Goal: Task Accomplishment & Management: Manage account settings

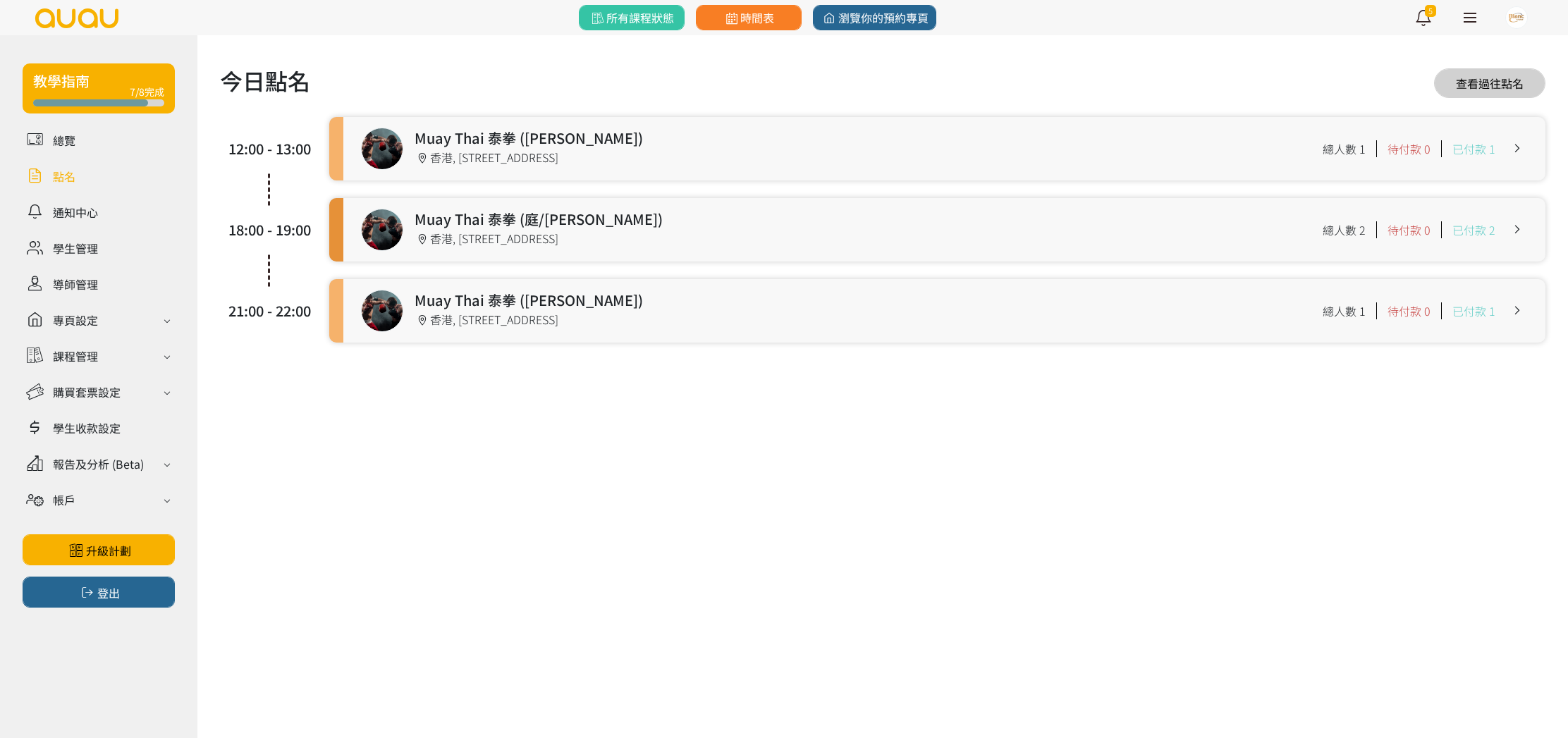
click at [510, 148] on link at bounding box center [944, 149] width 1202 height 63
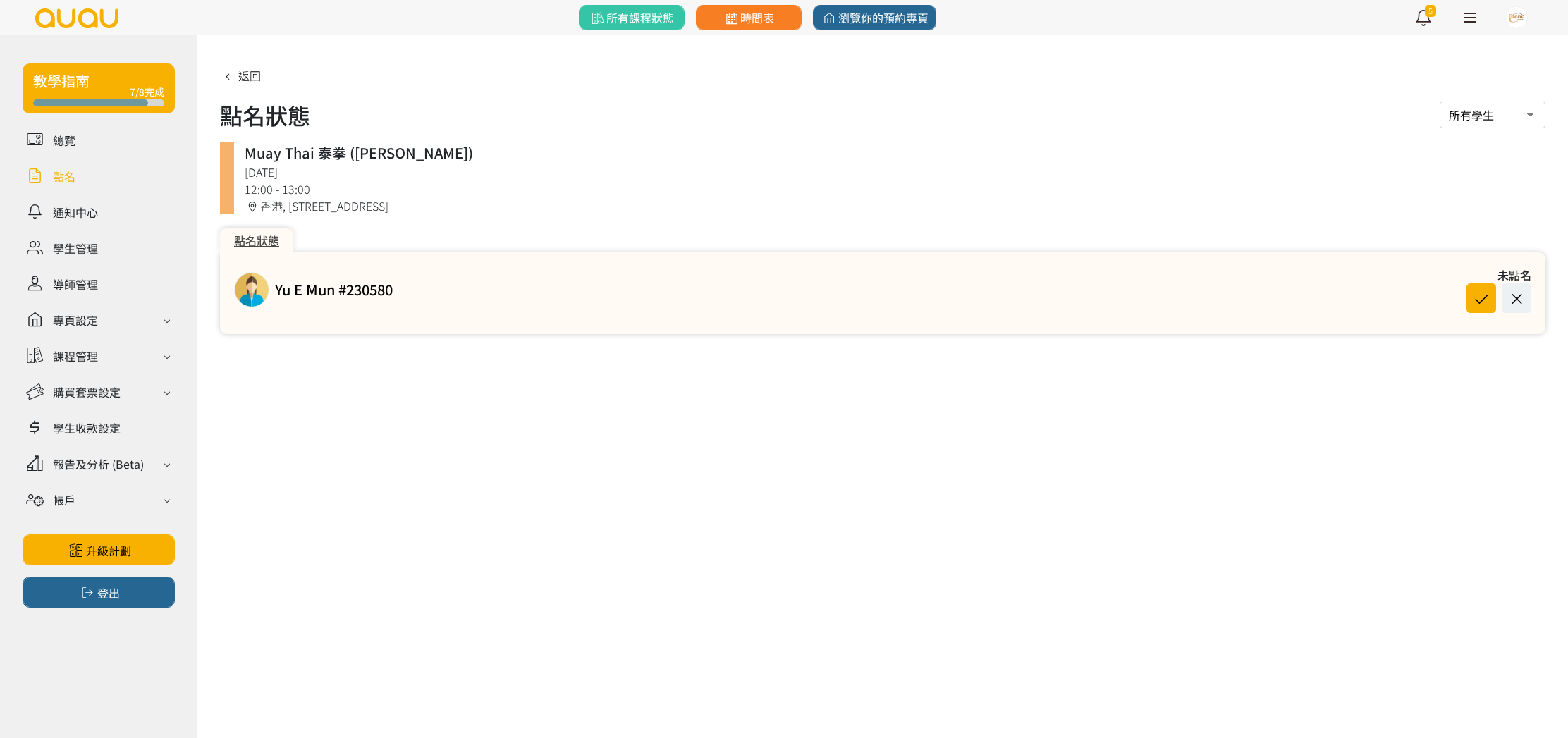
click at [398, 291] on div "Yu E Mun #230580 未點名" at bounding box center [882, 290] width 1297 height 46
click at [77, 181] on link at bounding box center [98, 176] width 152 height 25
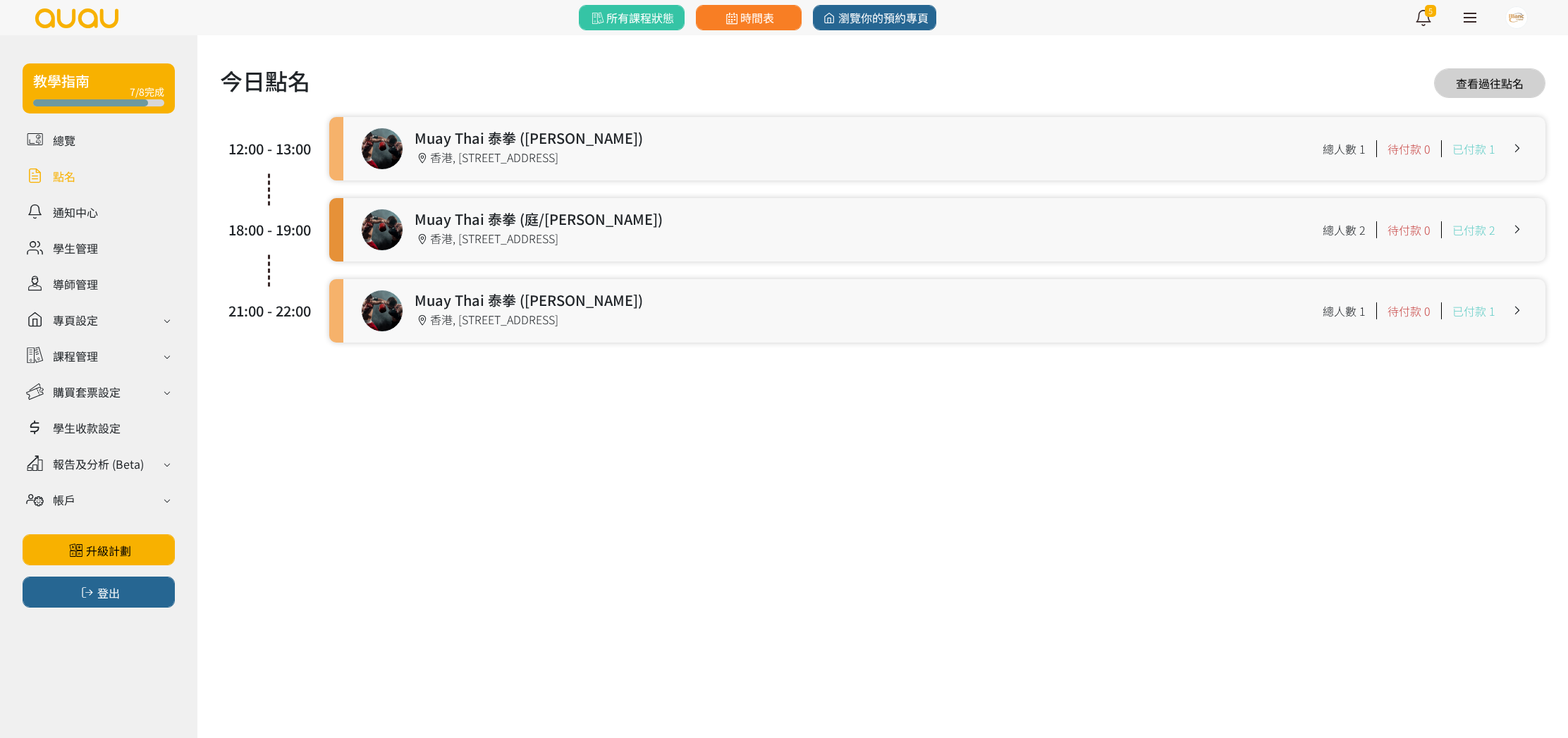
click at [789, 142] on link at bounding box center [944, 149] width 1202 height 63
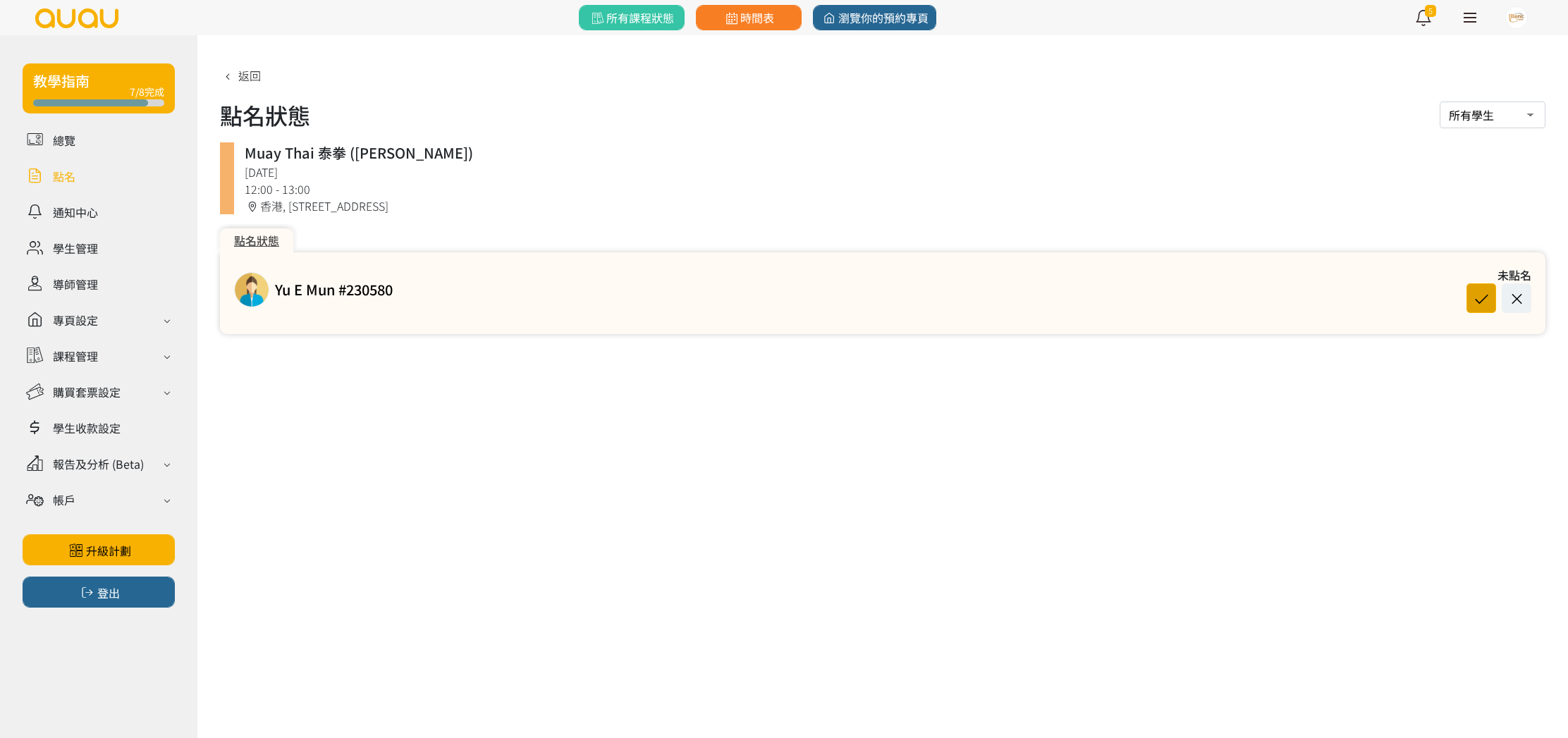
click at [1480, 296] on icon at bounding box center [1481, 298] width 26 height 19
click at [228, 78] on icon at bounding box center [227, 76] width 15 height 11
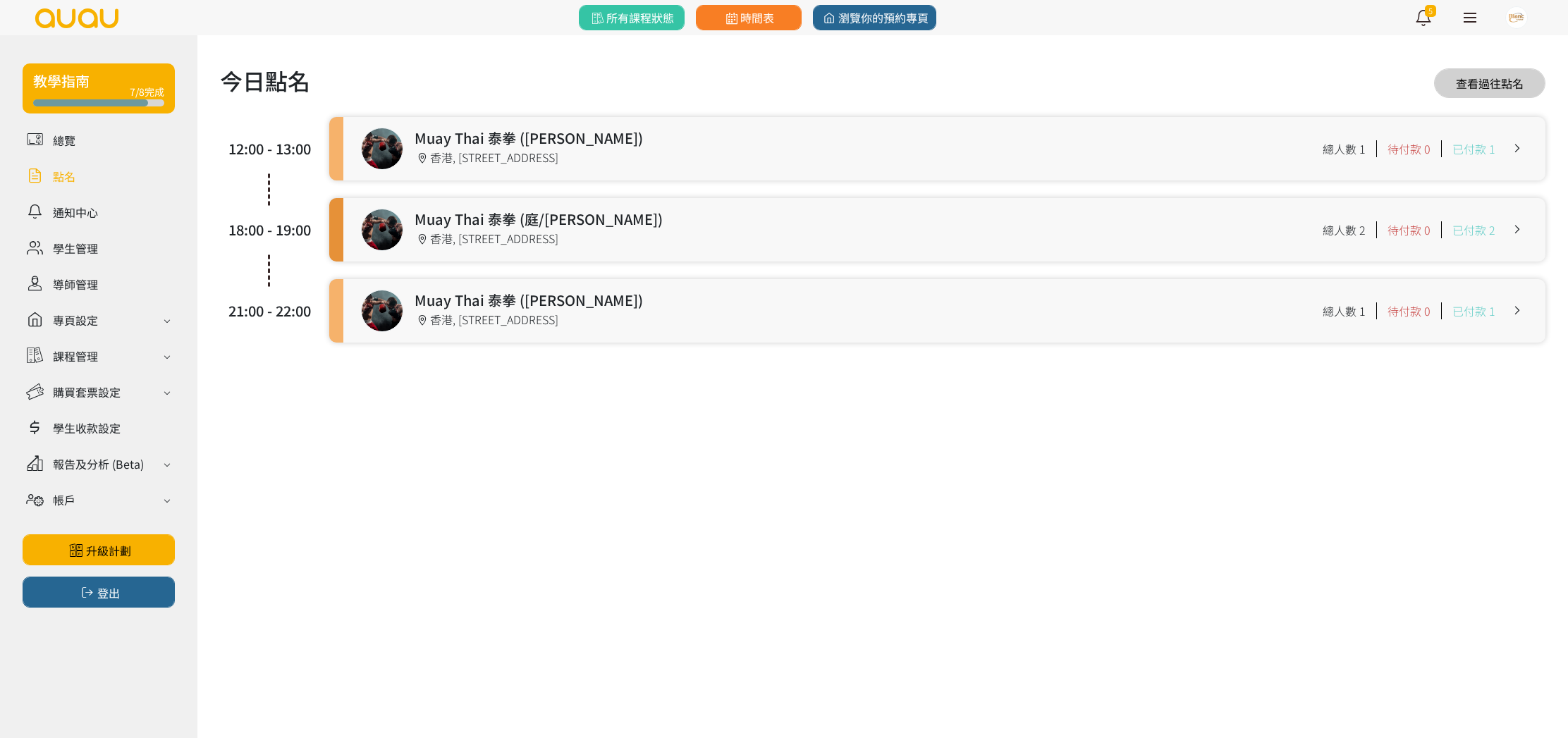
click at [571, 237] on link at bounding box center [944, 229] width 1202 height 63
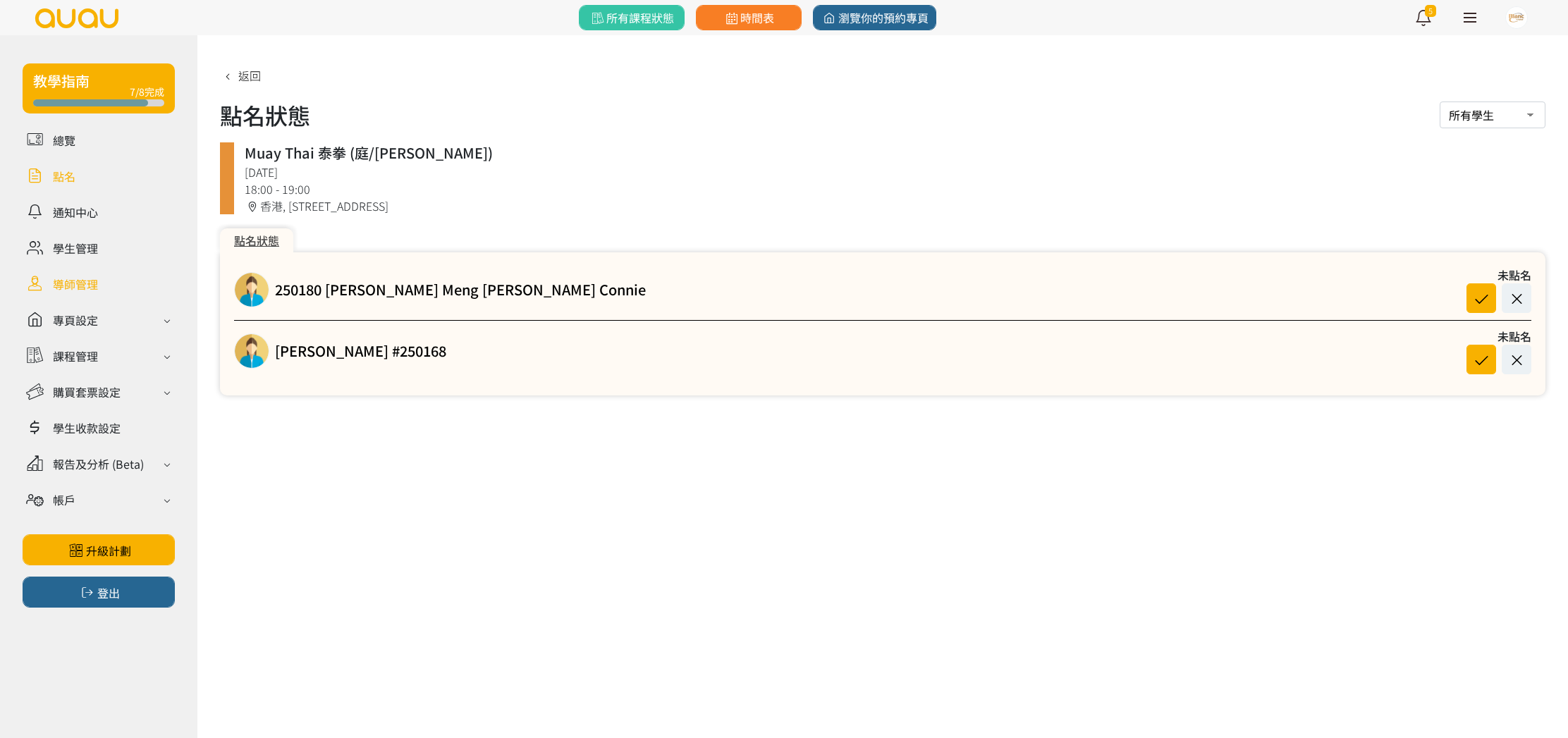
click at [65, 286] on link at bounding box center [98, 284] width 152 height 25
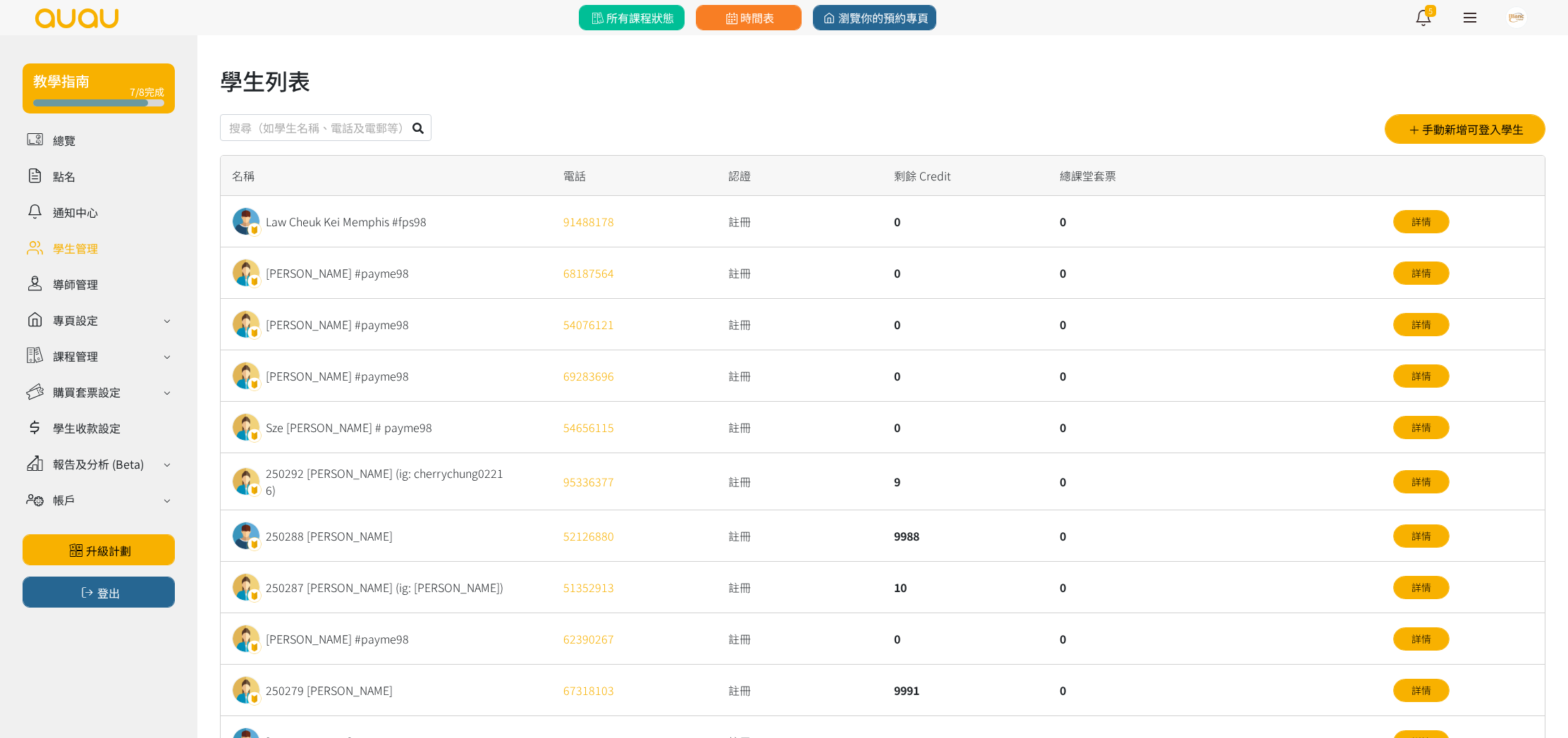
click at [669, 13] on span "所有課程狀態" at bounding box center [631, 18] width 85 height 17
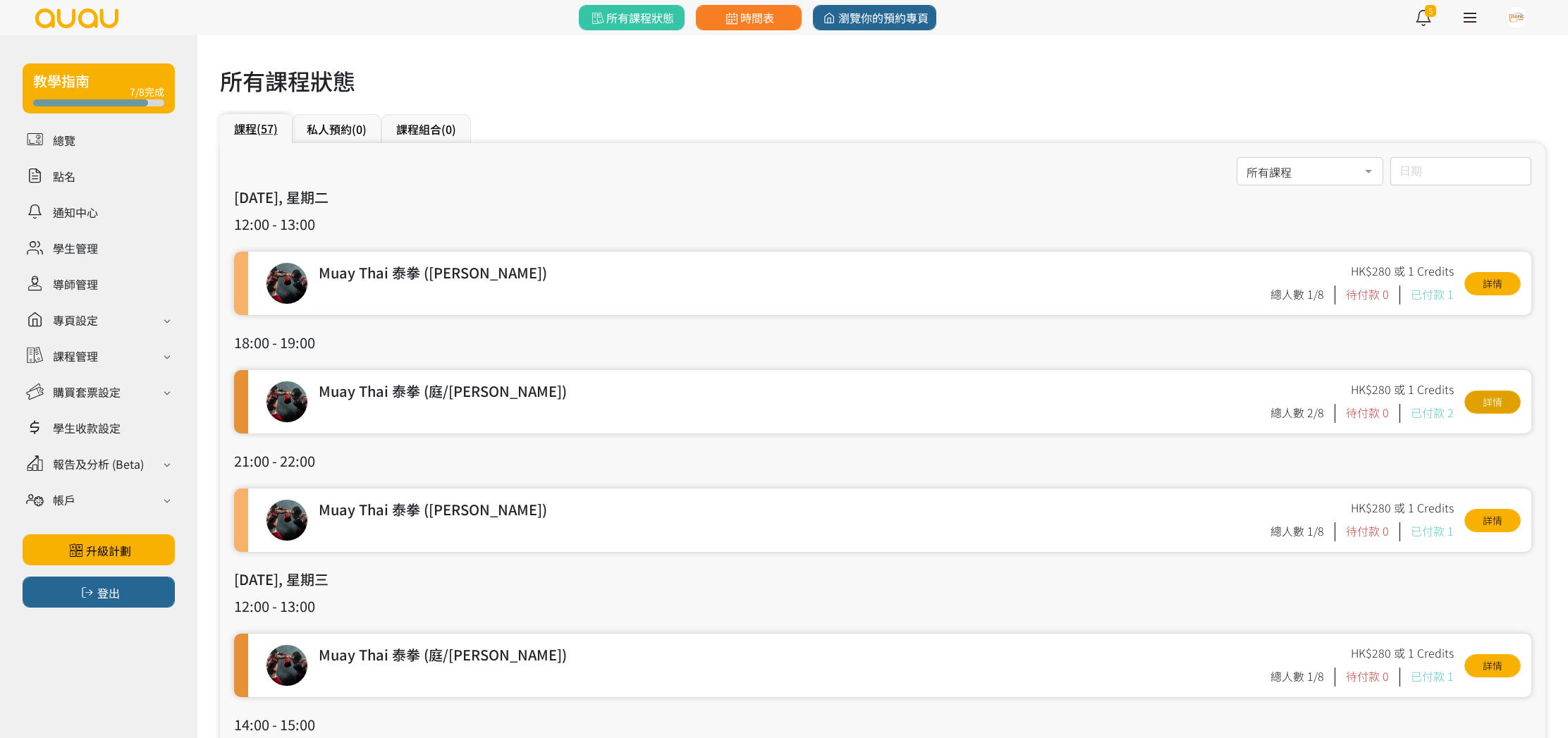
click at [1502, 396] on link "詳情" at bounding box center [1492, 402] width 57 height 24
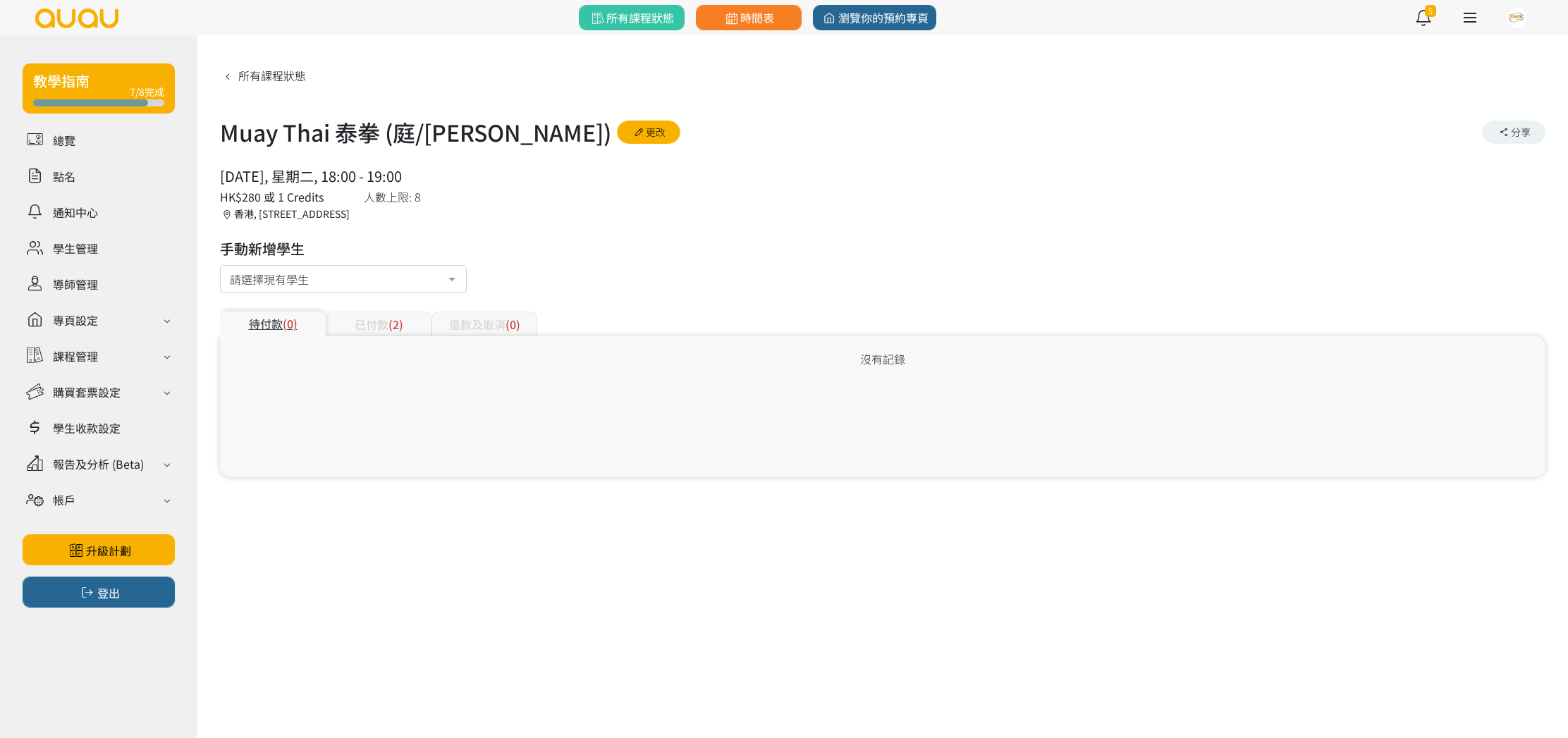
click at [408, 280] on div "請選擇現有學生" at bounding box center [343, 279] width 247 height 28
type input "221217"
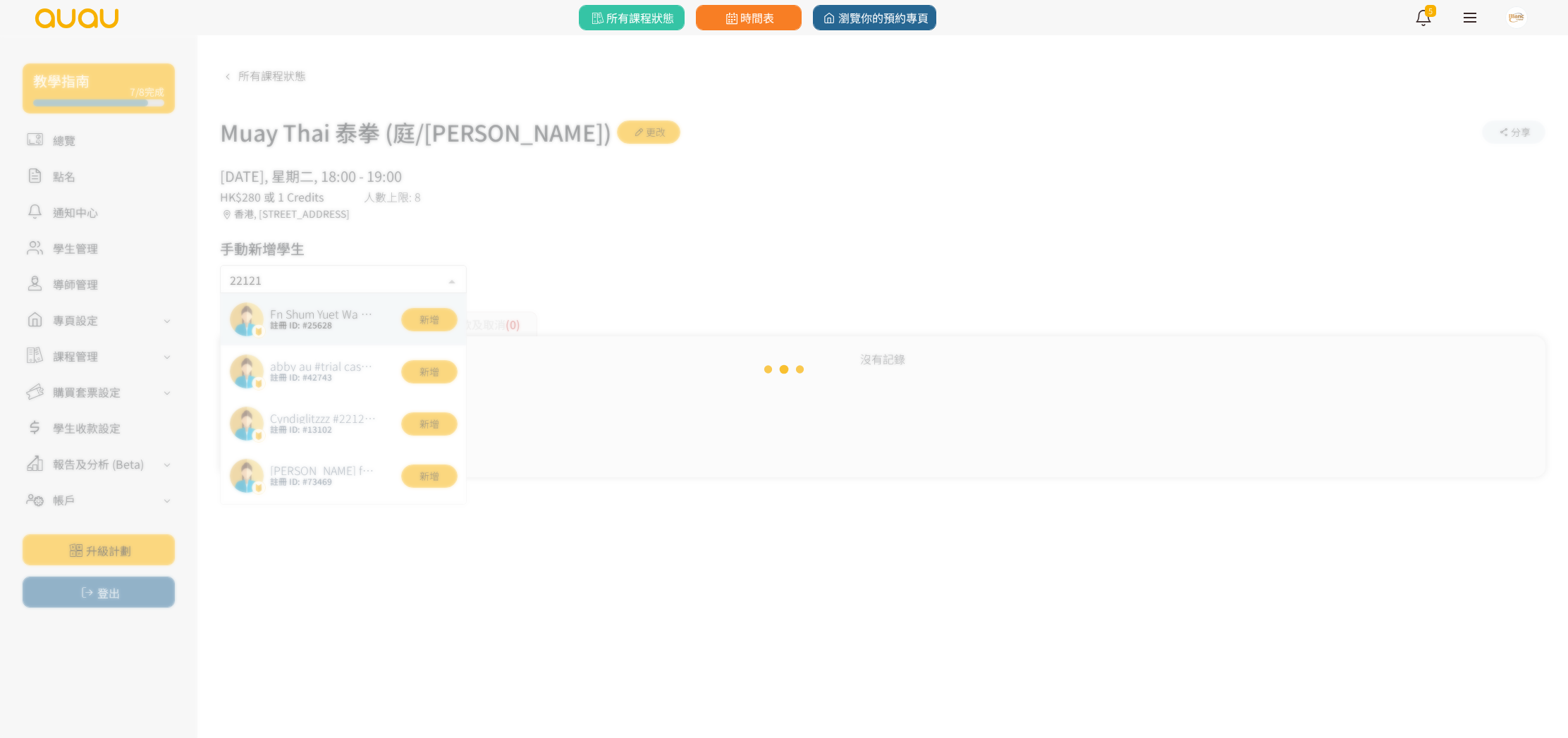
type input "221217"
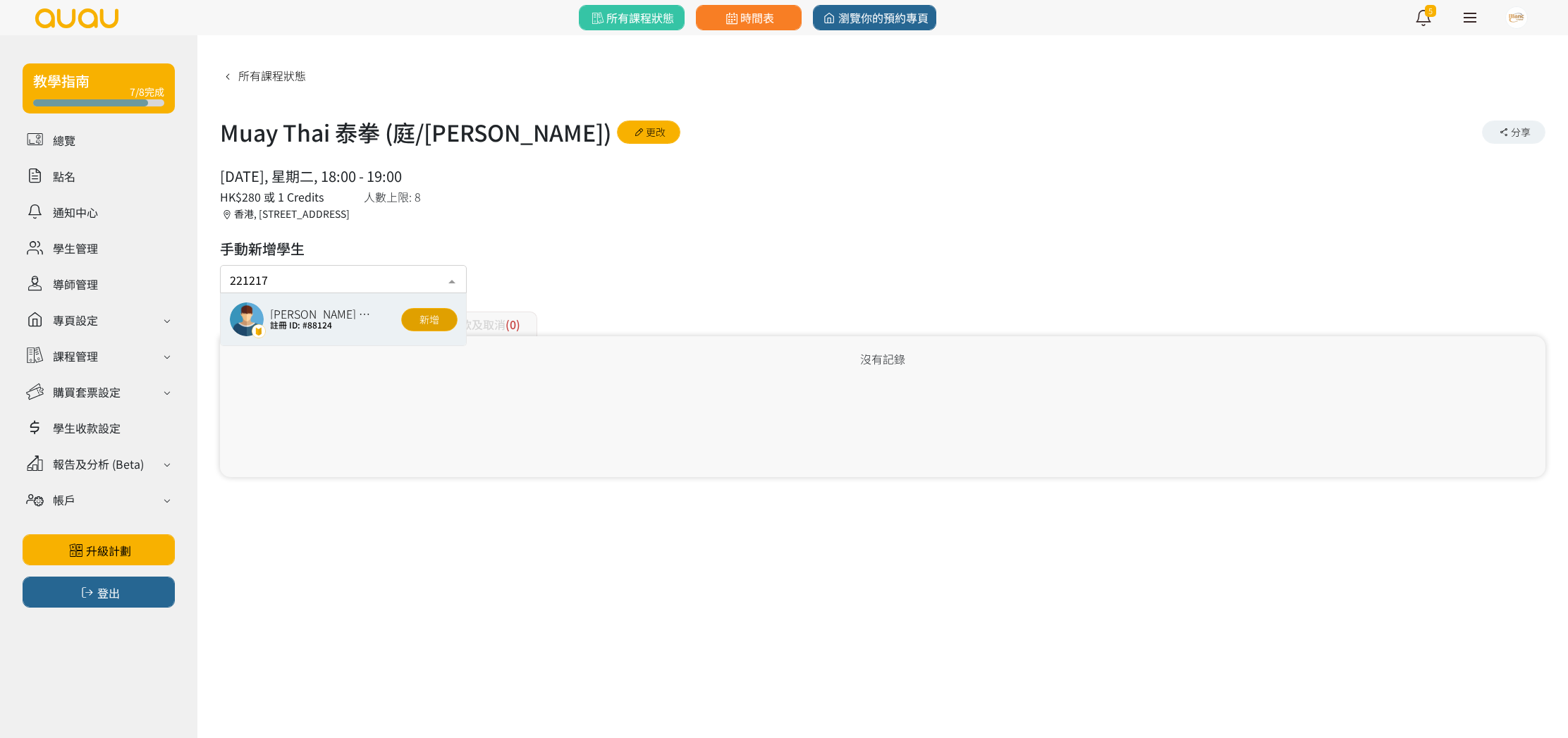
click at [433, 311] on button "新增" at bounding box center [430, 320] width 57 height 24
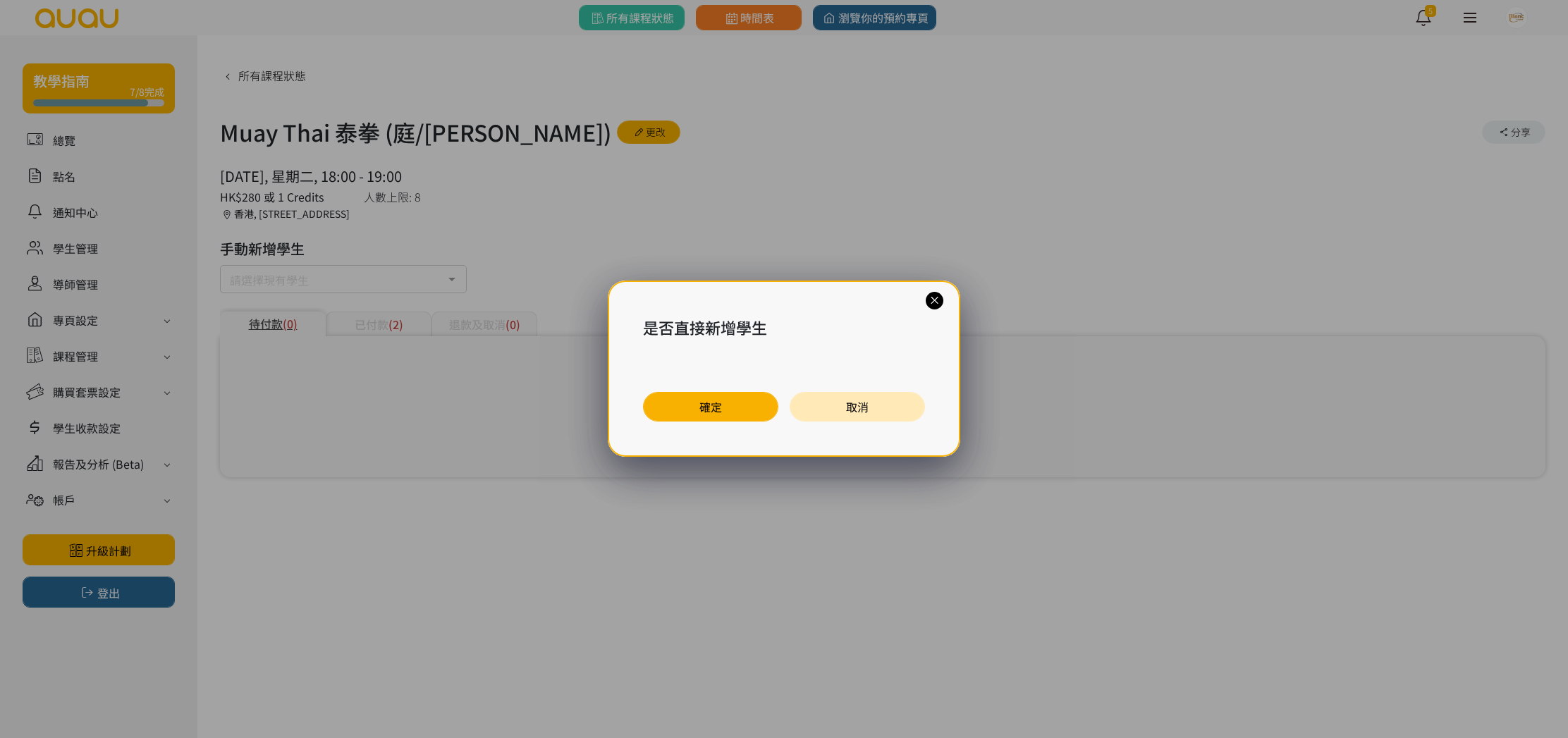
drag, startPoint x: 680, startPoint y: 410, endPoint x: 671, endPoint y: 408, distance: 9.2
click at [681, 411] on button "確定" at bounding box center [710, 406] width 135 height 29
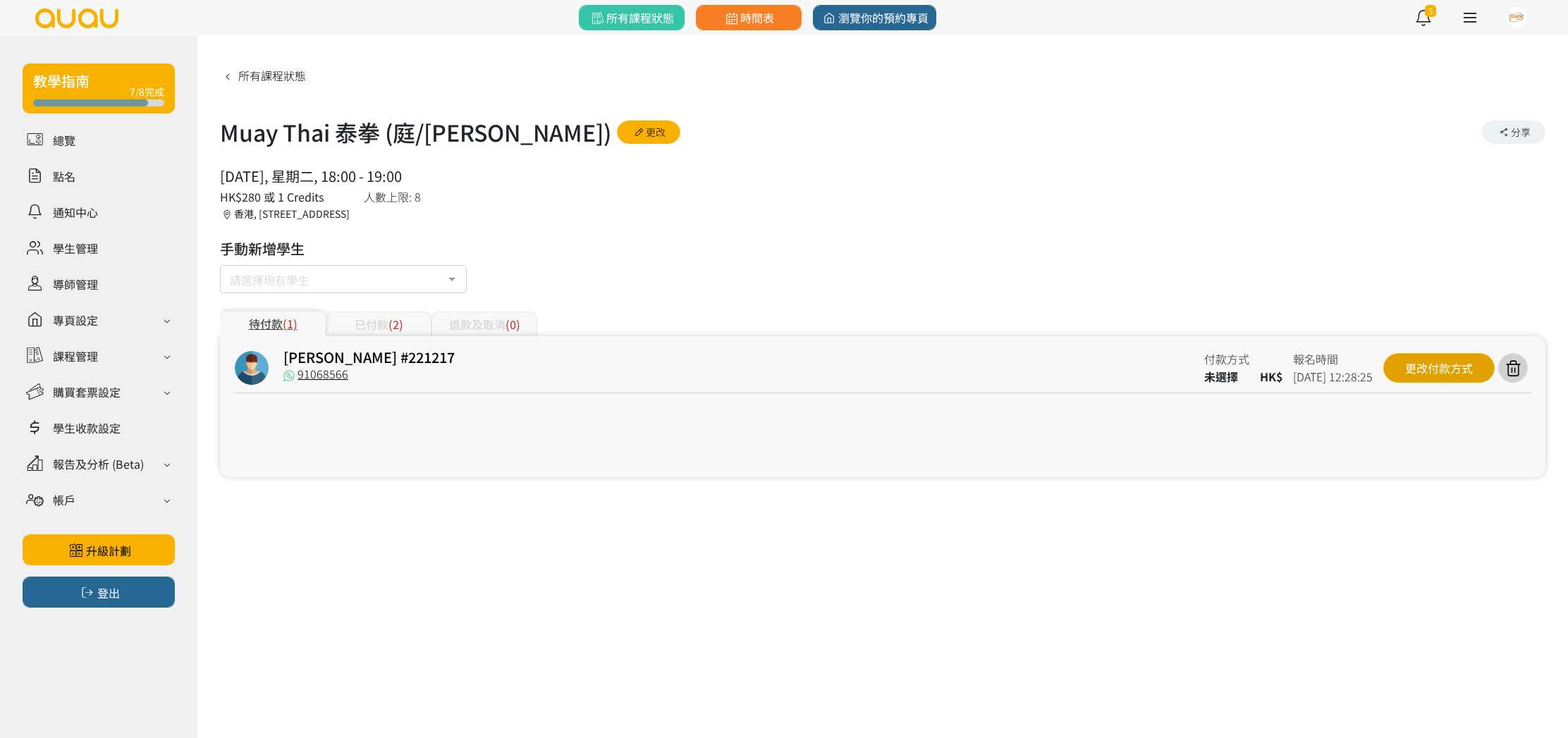
click at [1423, 373] on div "更改付款方式" at bounding box center [1438, 367] width 112 height 29
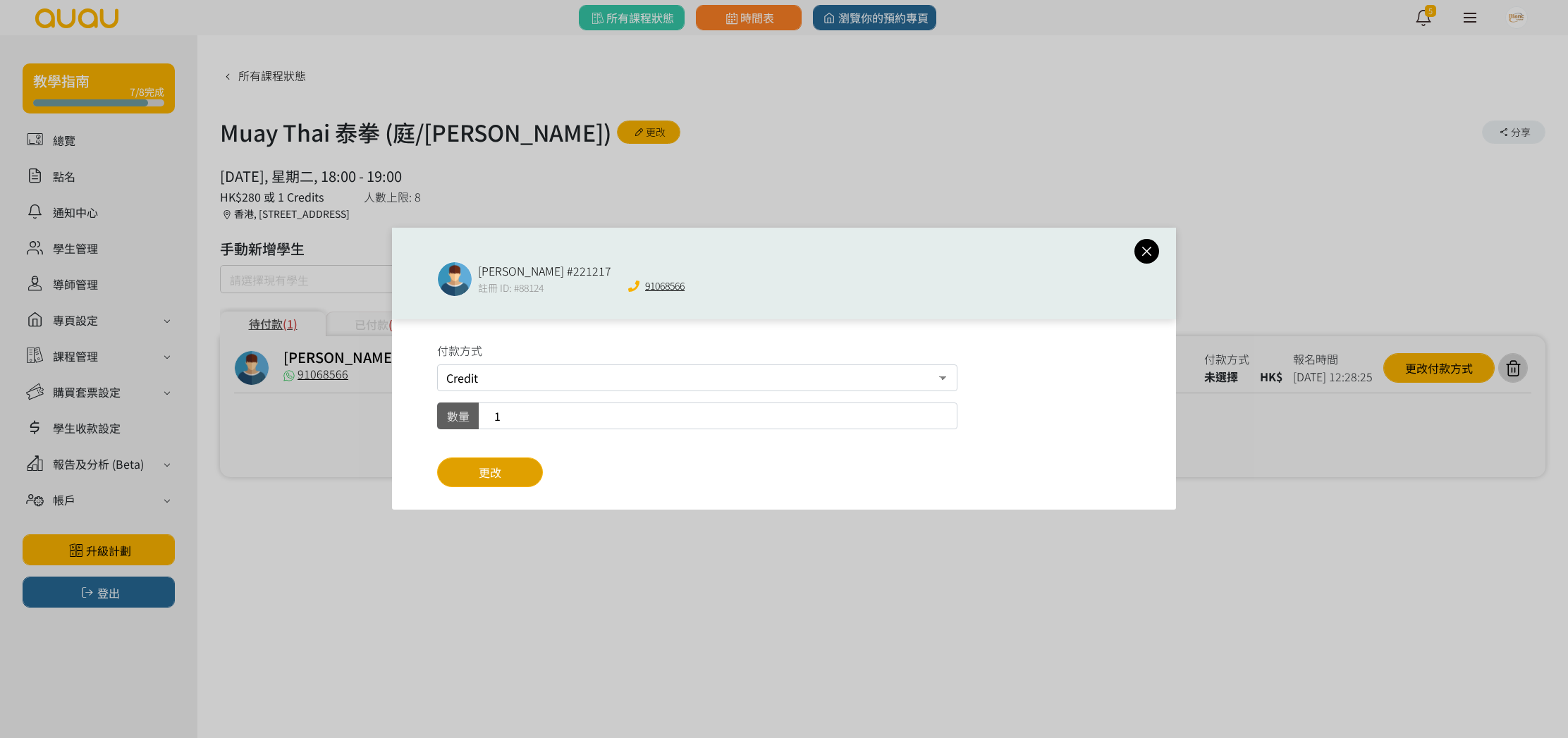
click at [505, 468] on button "更改" at bounding box center [490, 471] width 106 height 29
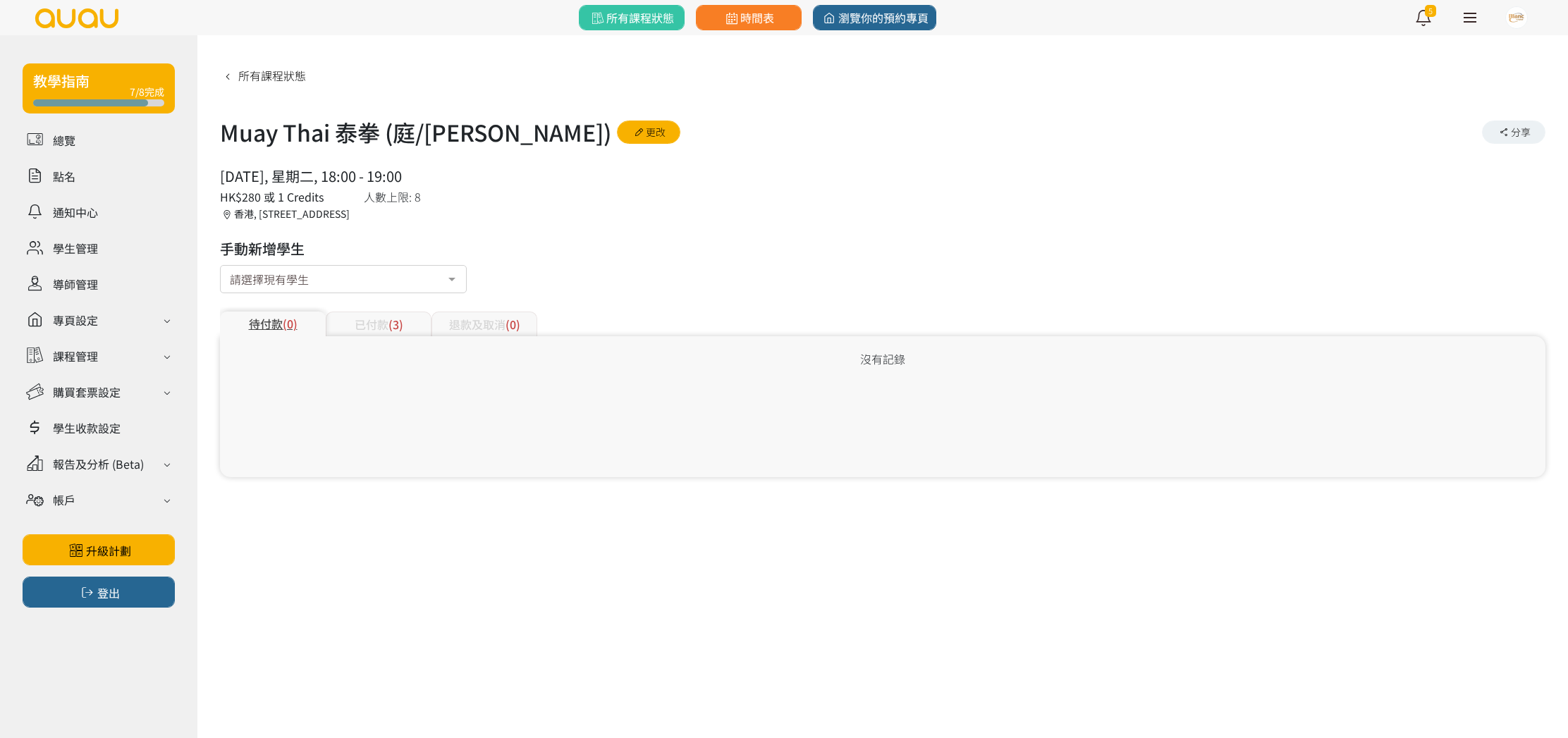
click at [399, 321] on span "(3)" at bounding box center [396, 325] width 15 height 17
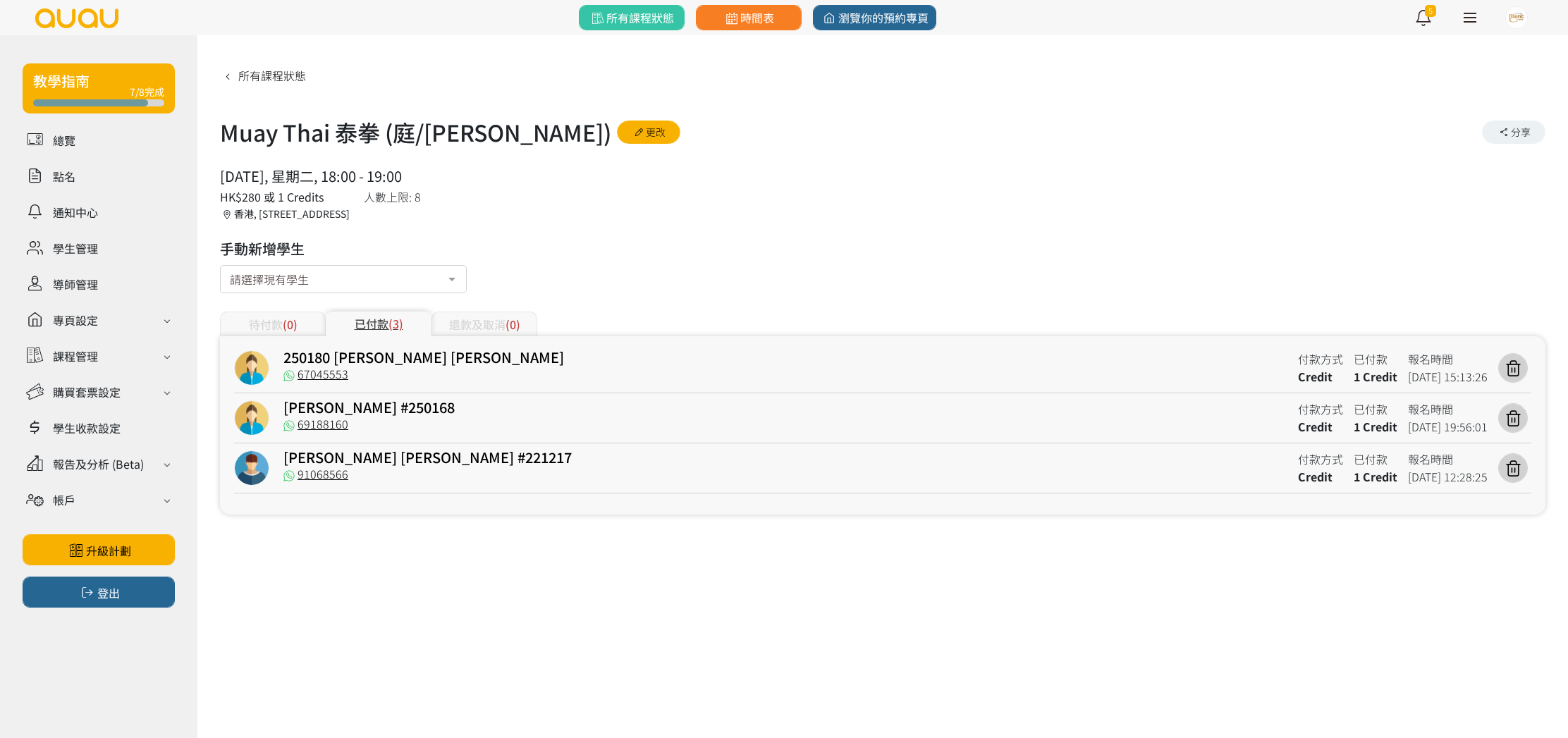
click at [571, 290] on div "所有課程狀態 Muay Thai 泰拳 (庭/Nick) 更改 分享 2025/08/19, 星期二, 18:00 - 19:00 人數上限: 8 HK$28…" at bounding box center [882, 289] width 1325 height 451
drag, startPoint x: 437, startPoint y: 174, endPoint x: 311, endPoint y: 174, distance: 126.0
click at [308, 174] on div "2025/08/19, 星期二, 18:00 - 19:00" at bounding box center [320, 176] width 201 height 21
click at [349, 176] on div "2025/08/19, 星期二, 18:00 - 19:00" at bounding box center [320, 176] width 201 height 21
